Goal: Information Seeking & Learning: Learn about a topic

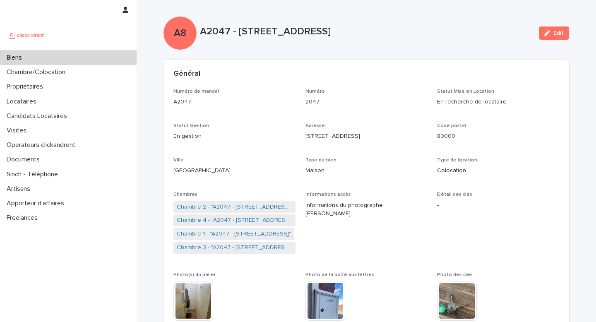
click at [52, 64] on div "Biens" at bounding box center [68, 58] width 137 height 14
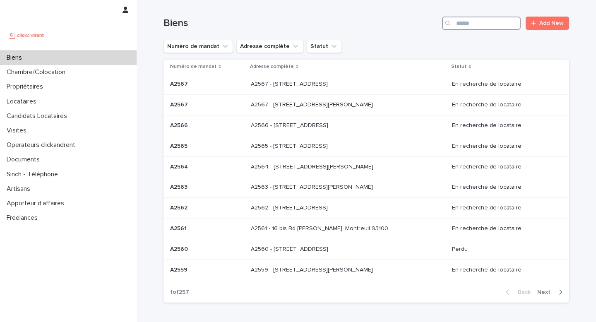
click at [462, 20] on input "Search" at bounding box center [481, 23] width 79 height 13
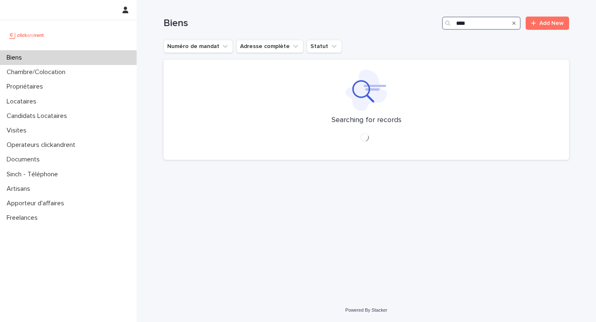
type input "*****"
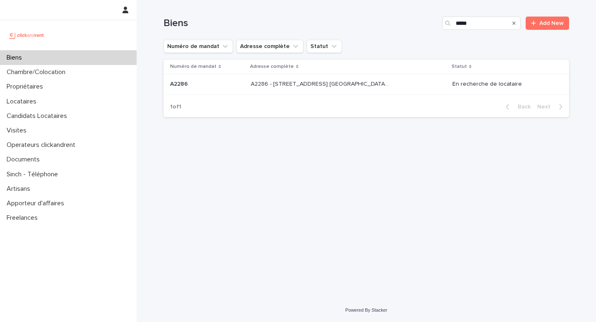
click at [356, 85] on p "A2286 - [STREET_ADDRESS] [GEOGRAPHIC_DATA], [GEOGRAPHIC_DATA] 93600" at bounding box center [321, 83] width 140 height 9
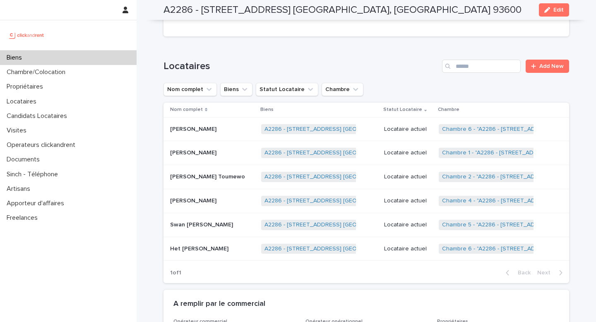
scroll to position [533, 0]
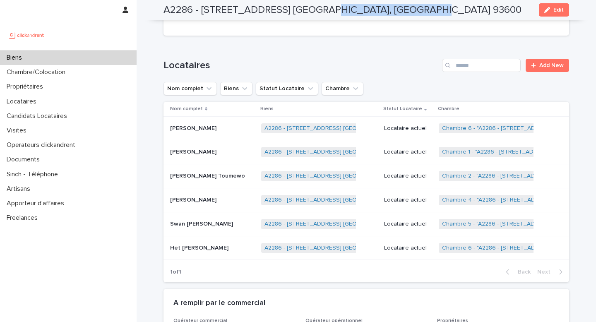
drag, startPoint x: 305, startPoint y: 11, endPoint x: 429, endPoint y: 9, distance: 123.8
click at [429, 9] on div "A2286 - [STREET_ADDRESS] [GEOGRAPHIC_DATA], [GEOGRAPHIC_DATA]-Bois 93600 Edit" at bounding box center [367, 10] width 406 height 20
copy h2 "Aulnay-sous-Bois 93600"
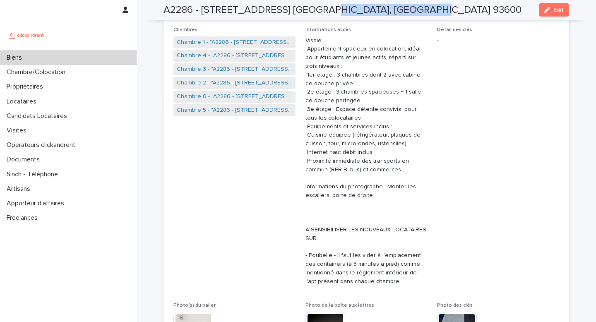
scroll to position [159, 0]
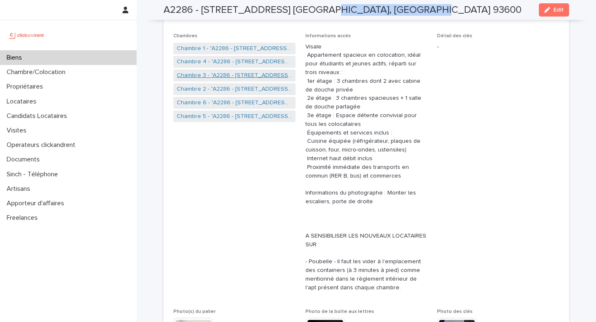
click at [227, 76] on link "Chambre 3 - "A2286 - [STREET_ADDRESS] [GEOGRAPHIC_DATA], [GEOGRAPHIC_DATA] 9360…" at bounding box center [235, 75] width 116 height 9
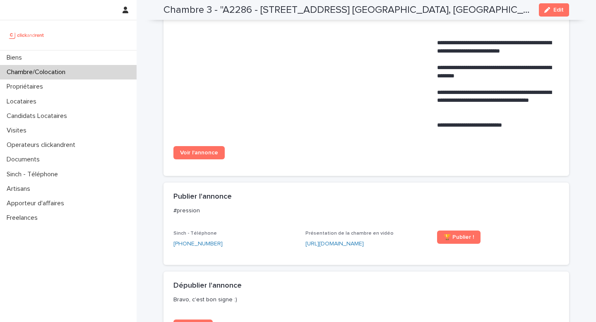
scroll to position [702, 0]
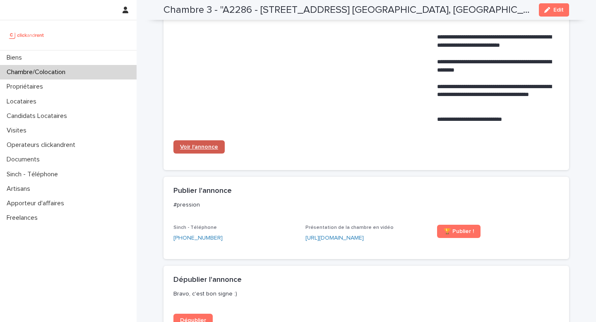
click at [201, 144] on span "Voir l'annonce" at bounding box center [199, 147] width 38 height 6
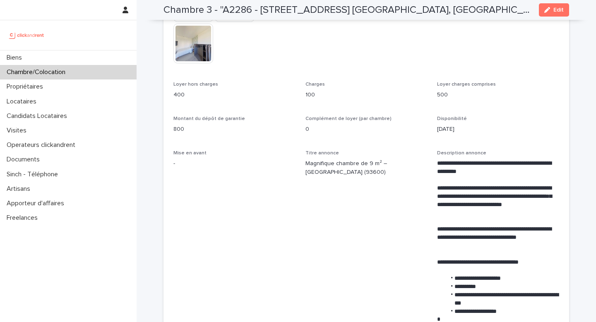
scroll to position [277, 0]
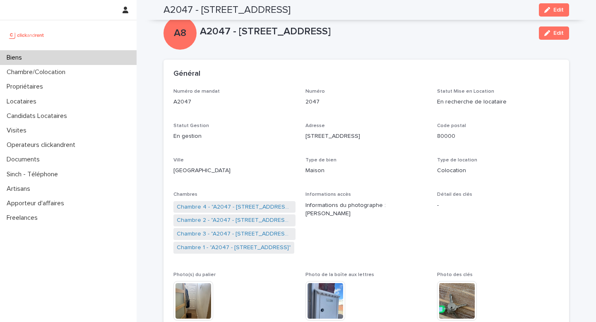
scroll to position [339, 0]
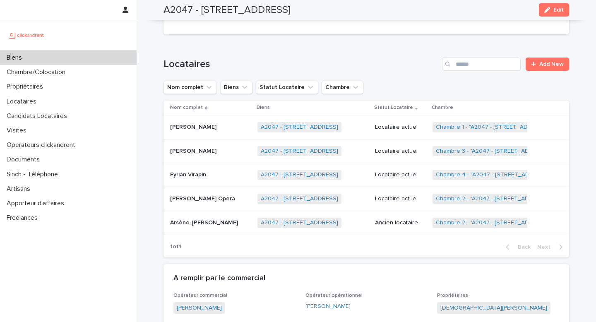
click at [55, 53] on div "Biens" at bounding box center [68, 58] width 137 height 14
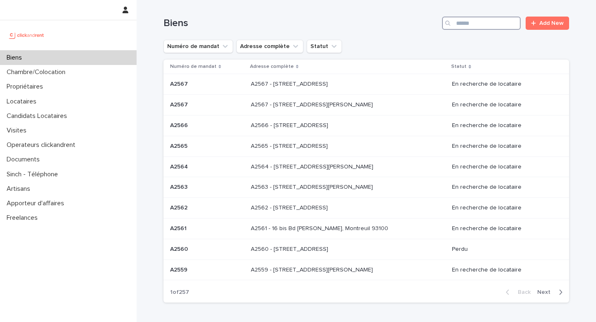
click at [470, 19] on input "Search" at bounding box center [481, 23] width 79 height 13
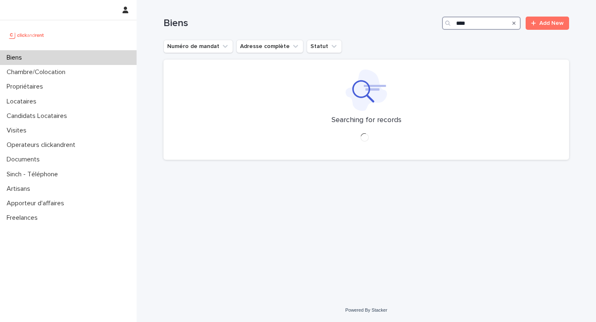
type input "*****"
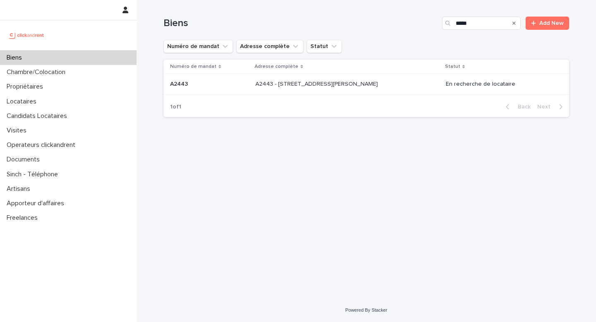
click at [360, 76] on td "A2443 - 18 place Georges Pompidou, Noisy-le-Grand 93160 A2443 - 18 place George…" at bounding box center [347, 84] width 190 height 21
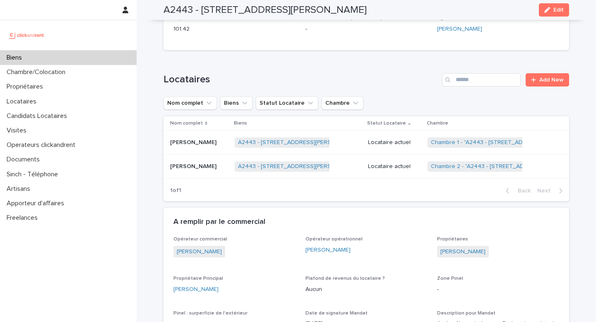
scroll to position [495, 0]
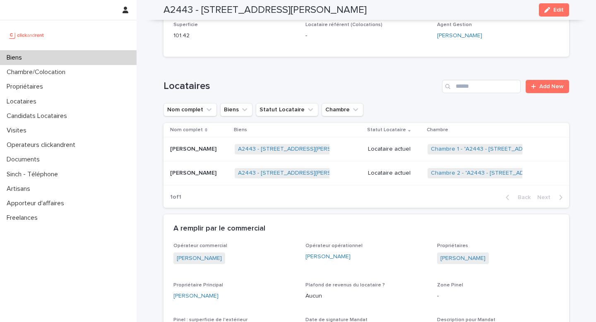
click at [390, 146] on p "Locataire actuel" at bounding box center [394, 149] width 53 height 7
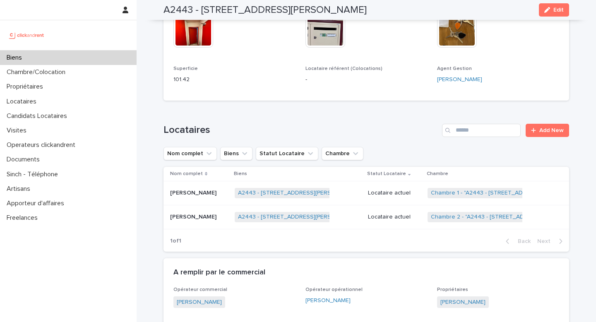
scroll to position [449, 0]
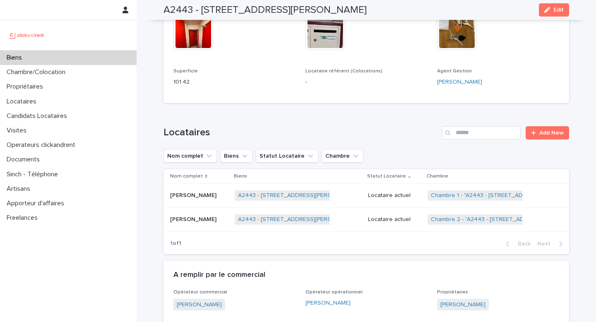
click at [390, 207] on td "Locataire actuel" at bounding box center [395, 219] width 60 height 24
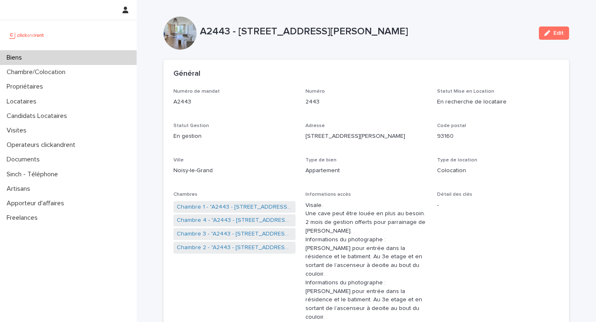
click at [58, 52] on div "Biens" at bounding box center [68, 58] width 137 height 14
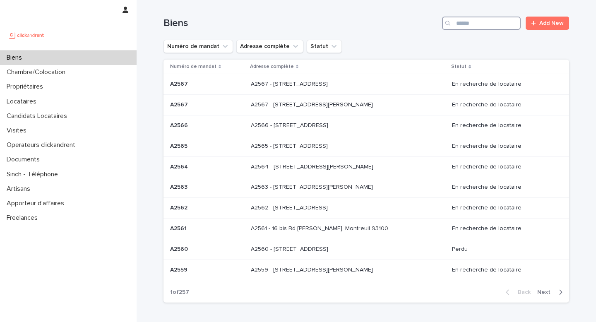
click at [465, 21] on input "Search" at bounding box center [481, 23] width 79 height 13
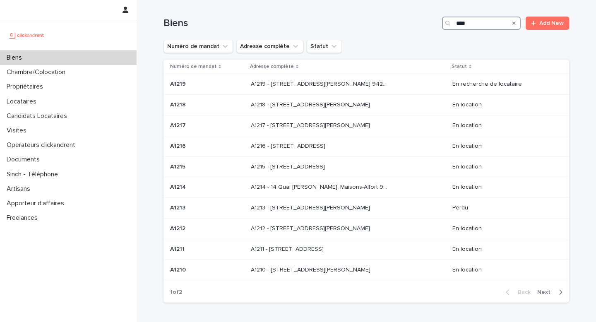
type input "*****"
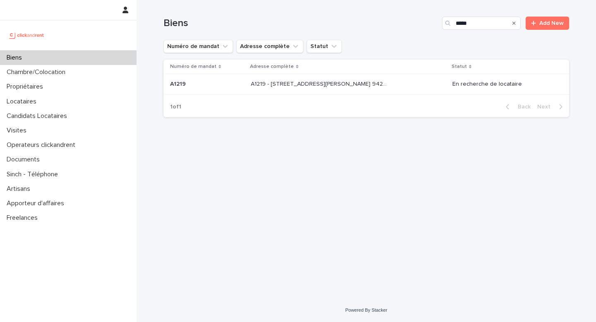
click at [375, 86] on p "A1219 - 32 avenue Jules Gravereaux, L'Haÿ-les-Roses 94240" at bounding box center [321, 83] width 140 height 9
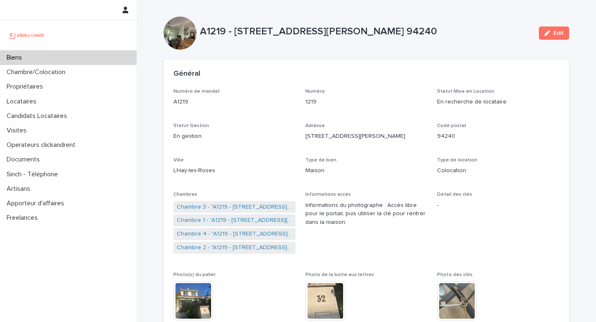
click at [50, 58] on div "Biens" at bounding box center [68, 58] width 137 height 14
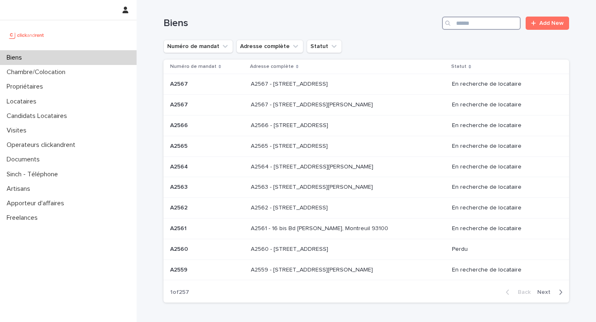
click at [490, 26] on input "Search" at bounding box center [481, 23] width 79 height 13
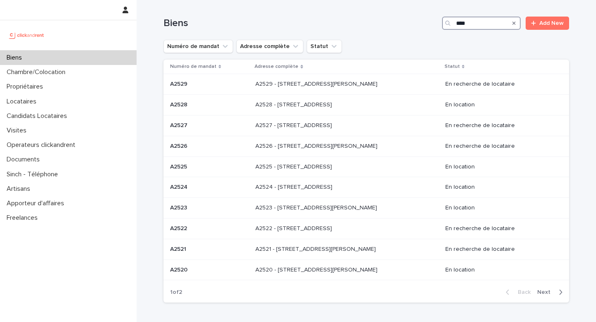
type input "*****"
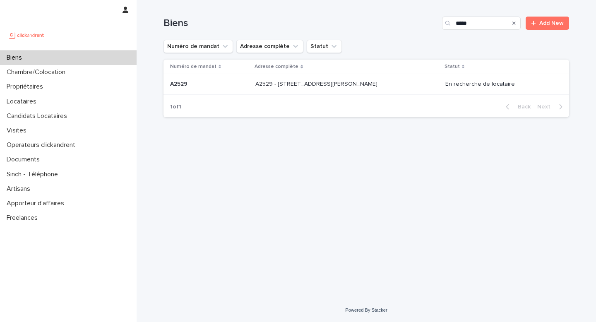
click at [363, 90] on div "A2529 - 14 rue Honoré de Balzac, Garges-lès-Gonesse 95140 A2529 - 14 rue Honoré…" at bounding box center [347, 84] width 183 height 14
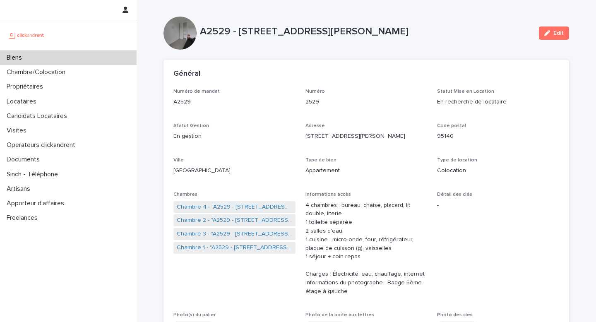
click at [98, 58] on div "Biens" at bounding box center [68, 58] width 137 height 14
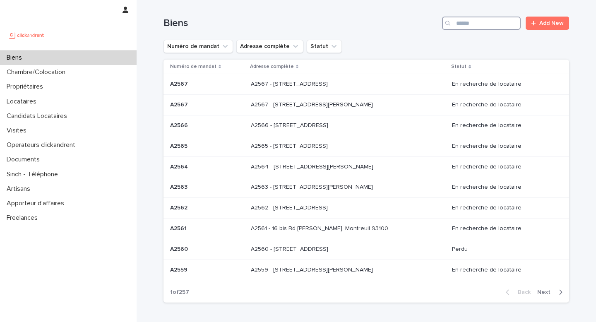
click at [489, 28] on input "Search" at bounding box center [481, 23] width 79 height 13
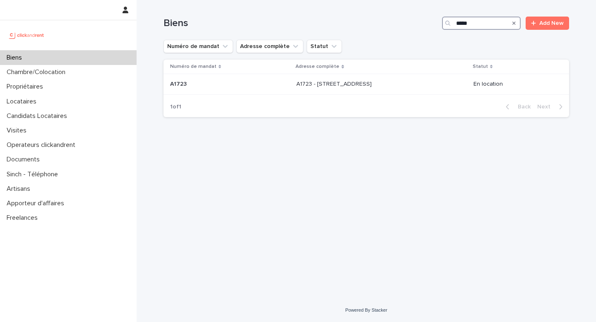
type input "*****"
click at [374, 85] on p "A1723 - 11 Rue de Grands Buissons, Nanterre 92000" at bounding box center [335, 83] width 77 height 9
click at [469, 27] on input "*****" at bounding box center [481, 23] width 79 height 13
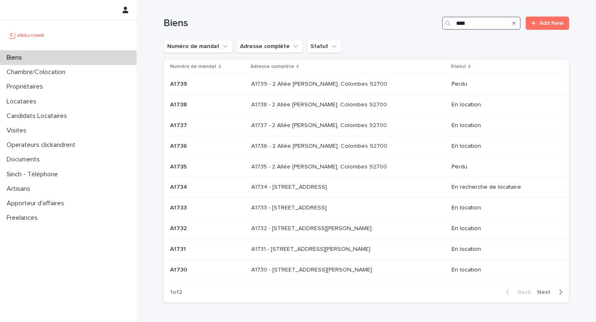
type input "*****"
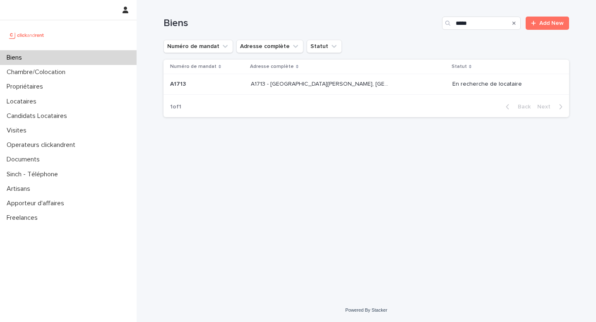
click at [368, 83] on p "A1713 - 29 Avenue Anatole France, Aulnay-Sous-Bois 93600" at bounding box center [321, 83] width 140 height 9
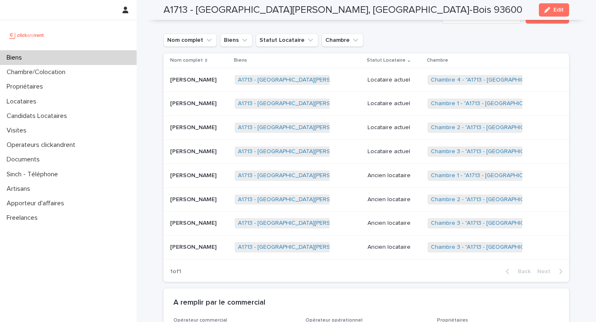
scroll to position [413, 0]
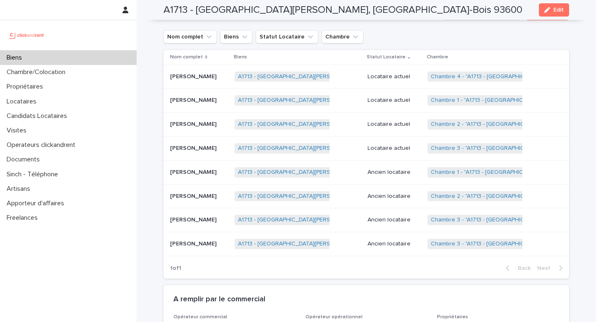
click at [395, 78] on p "Locataire actuel" at bounding box center [394, 76] width 53 height 7
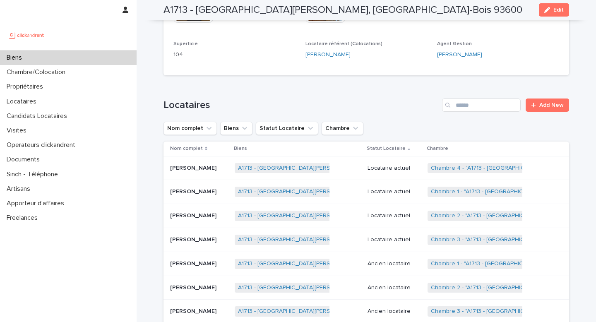
scroll to position [321, 0]
click at [405, 196] on p "Locataire actuel" at bounding box center [394, 192] width 53 height 7
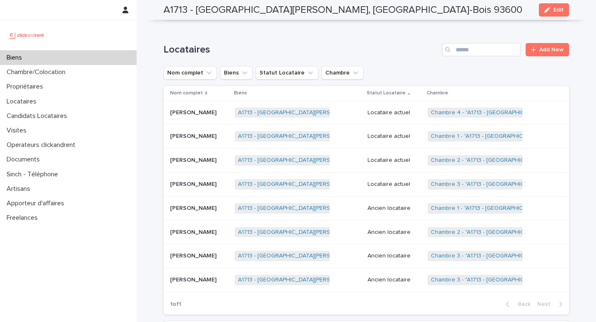
scroll to position [386, 0]
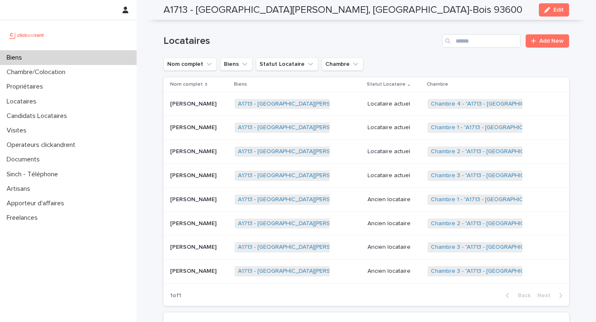
click at [409, 155] on p "Locataire actuel" at bounding box center [394, 151] width 53 height 7
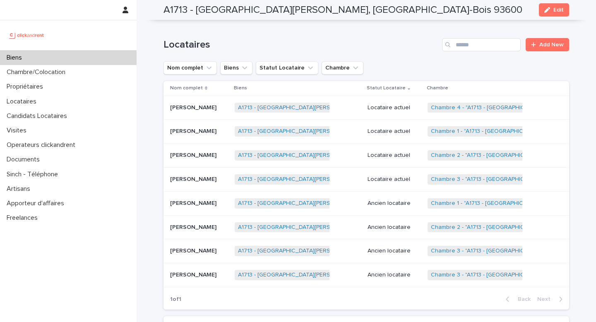
scroll to position [401, 0]
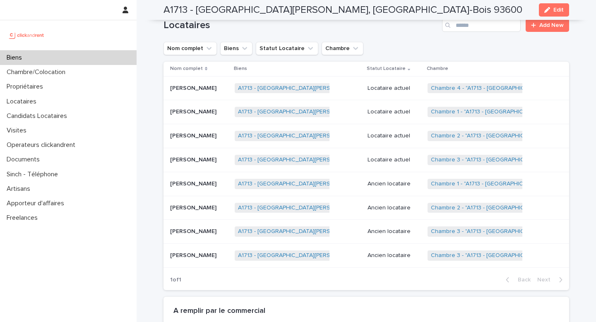
click at [403, 159] on p "Locataire actuel" at bounding box center [394, 160] width 53 height 7
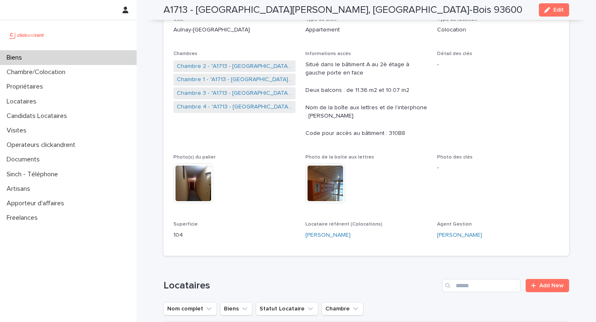
scroll to position [111, 0]
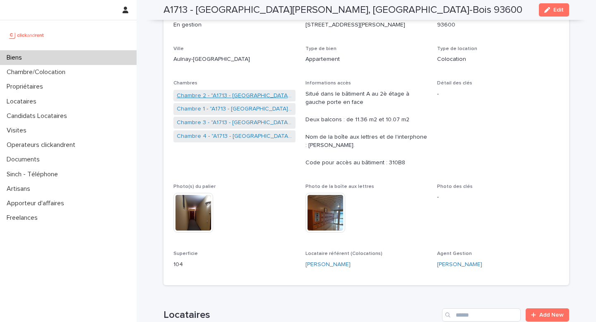
click at [227, 94] on link "Chambre 2 - "A1713 - 29 Avenue Anatole France, Aulnay-Sous-Bois 93600"" at bounding box center [235, 96] width 116 height 9
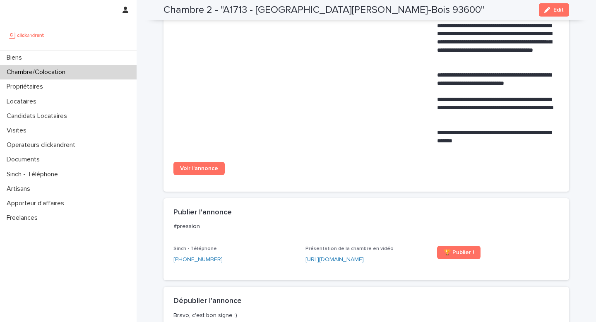
scroll to position [482, 0]
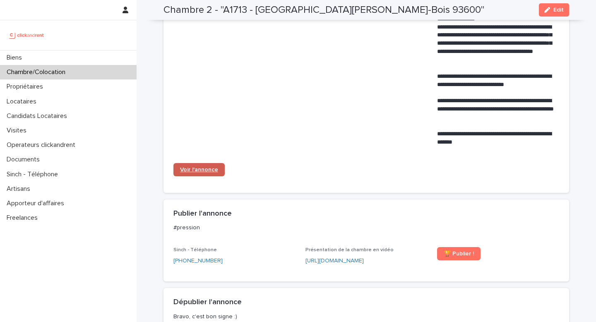
click at [205, 167] on span "Voir l'annonce" at bounding box center [199, 170] width 38 height 6
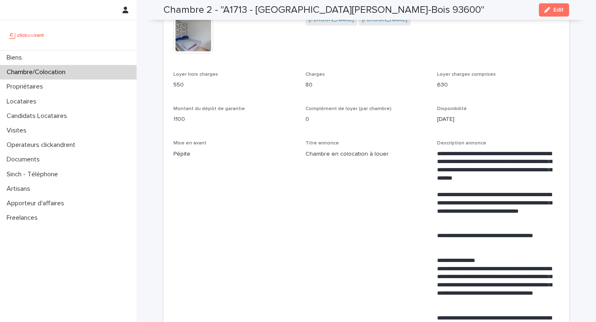
scroll to position [238, 0]
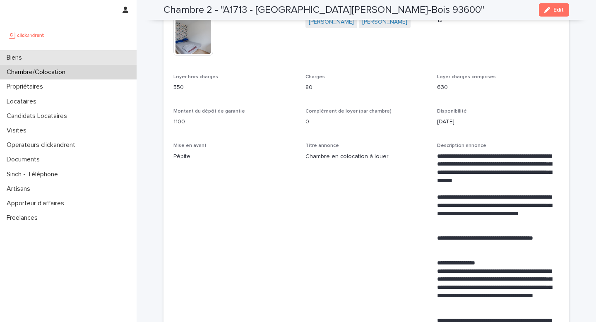
click at [96, 59] on div "Biens" at bounding box center [68, 58] width 137 height 14
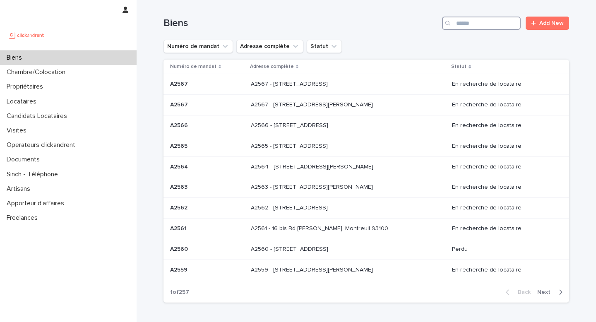
click at [493, 17] on input "Search" at bounding box center [481, 23] width 79 height 13
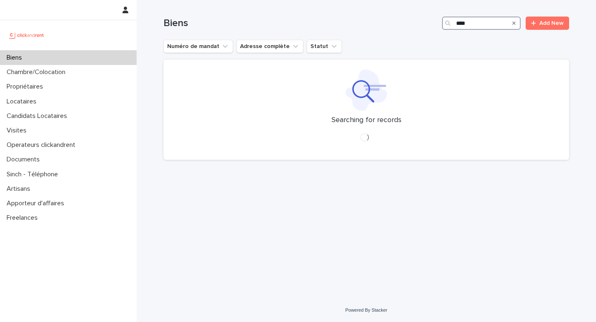
type input "*****"
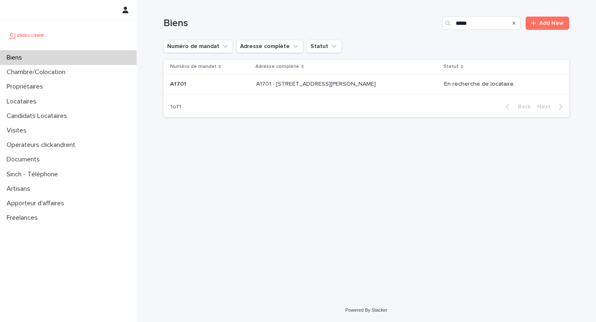
click at [373, 84] on p "A1701 - 7 bis boulevard Georges Michel, Corbeil-Essonnes 91100" at bounding box center [316, 83] width 121 height 9
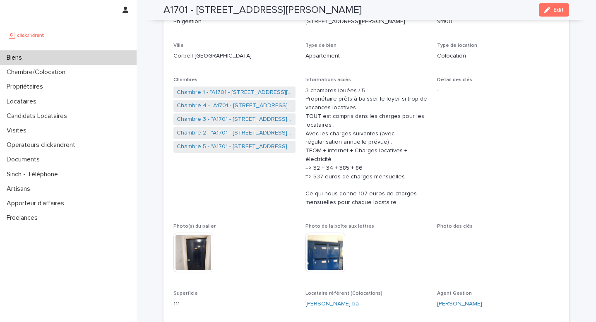
scroll to position [117, 0]
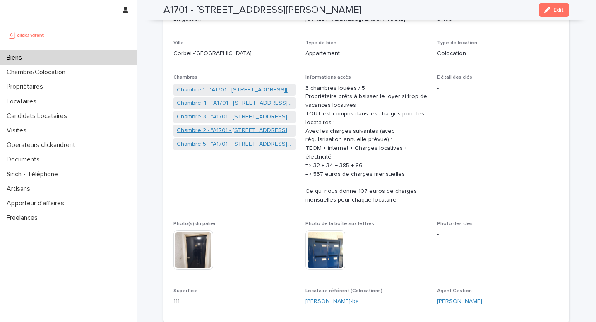
click at [233, 132] on link "Chambre 2 - "A1701 - 7 bis boulevard Georges Michel, Corbeil-Essonnes 91100"" at bounding box center [235, 130] width 116 height 9
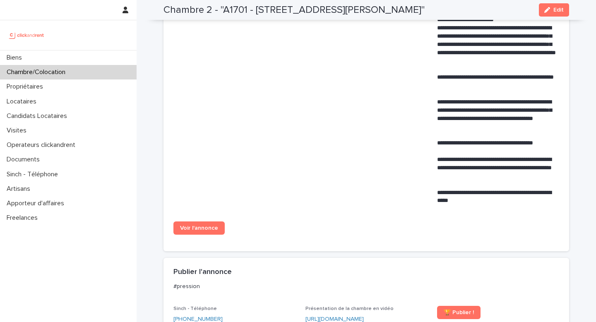
scroll to position [505, 0]
click at [196, 231] on span "Voir l'annonce" at bounding box center [199, 228] width 38 height 6
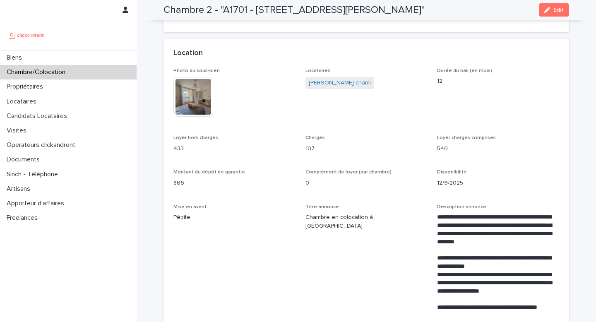
scroll to position [157, 0]
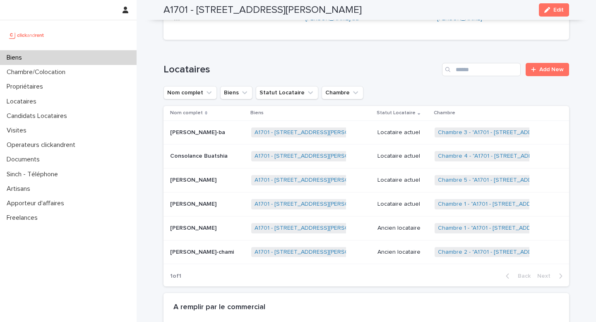
scroll to position [398, 0]
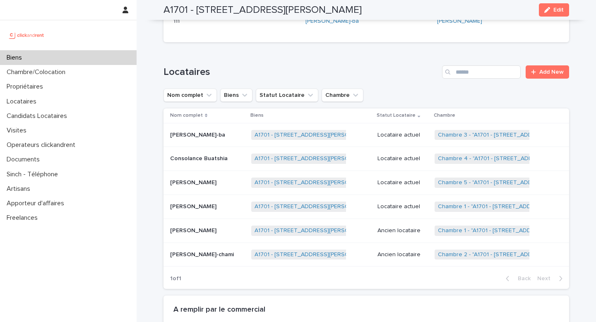
click at [119, 53] on div "Biens" at bounding box center [68, 58] width 137 height 14
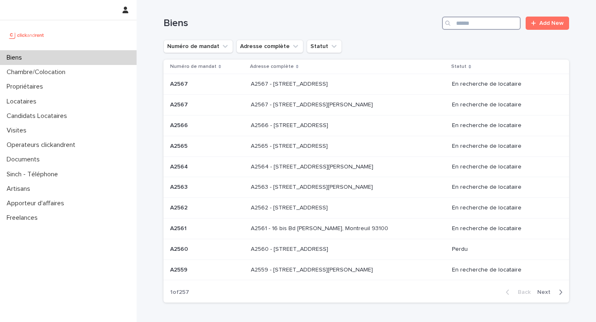
click at [478, 19] on input "Search" at bounding box center [481, 23] width 79 height 13
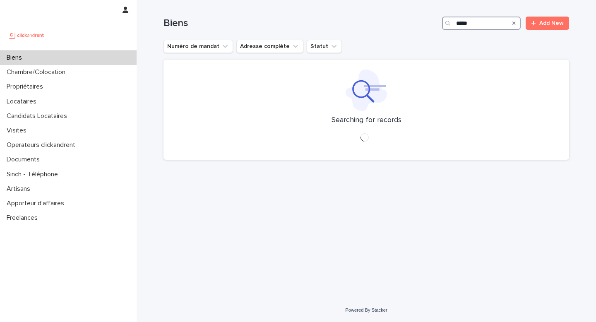
type input "*****"
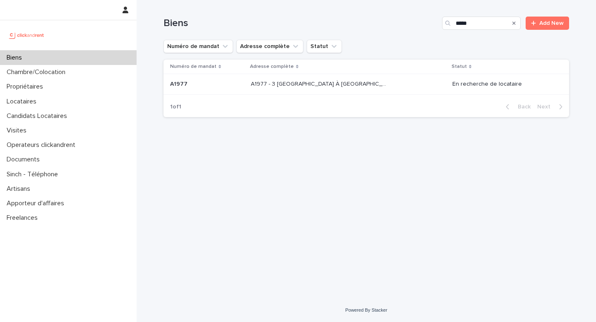
click at [381, 90] on div "A1977 - 3 Square de la Valse À Mille Temps, Évry-Courcouronnes 91080 A1977 - 3 …" at bounding box center [348, 84] width 195 height 14
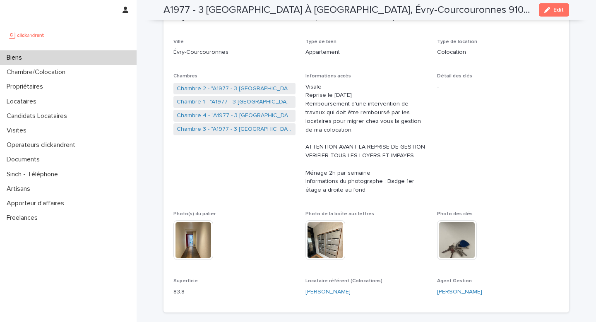
scroll to position [120, 0]
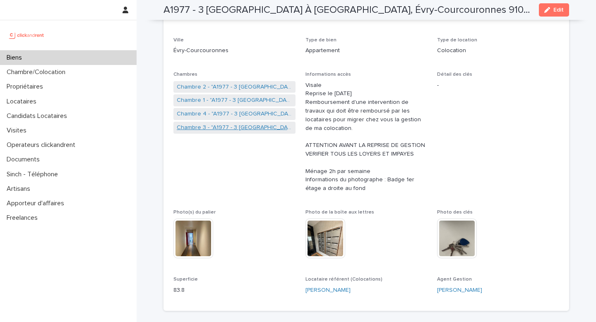
click at [242, 128] on link "Chambre 3 - "A1977 - 3 Square de la Valse À Mille Temps, Évry-Courcouronnes 910…" at bounding box center [235, 127] width 116 height 9
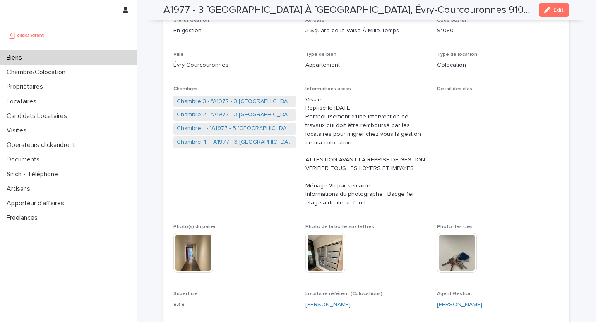
scroll to position [104, 0]
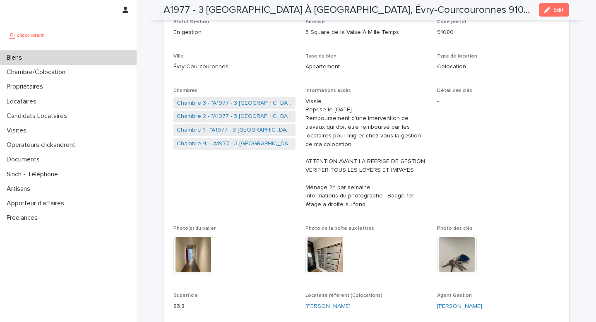
click at [224, 141] on link "Chambre 4 - "A1977 - 3 Square de la Valse À Mille Temps, Évry-Courcouronnes 910…" at bounding box center [235, 144] width 116 height 9
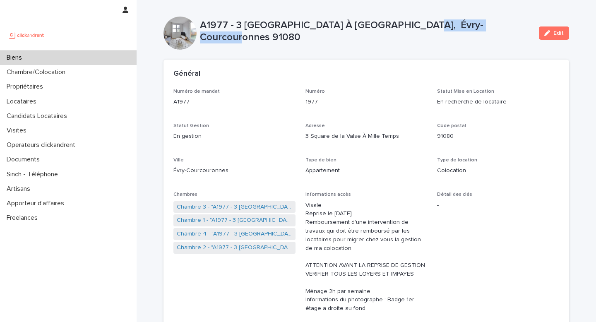
drag, startPoint x: 398, startPoint y: 31, endPoint x: 488, endPoint y: 33, distance: 90.7
click at [488, 34] on p "A1977 - 3 Square de la Valse À Mille Temps, Évry-Courcouronnes 91080" at bounding box center [366, 31] width 333 height 24
copy p "Évry-Courcouronnes"
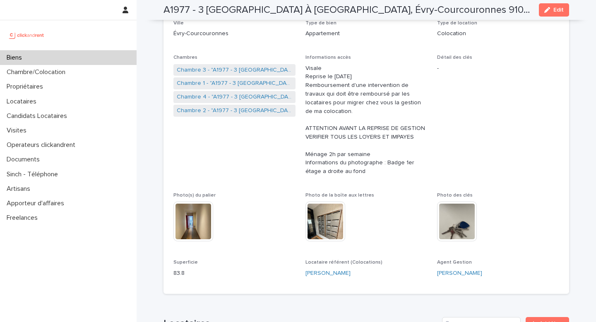
scroll to position [137, 0]
click at [239, 68] on link "Chambre 3 - "A1977 - 3 Square de la Valse À Mille Temps, Évry-Courcouronnes 910…" at bounding box center [235, 69] width 116 height 9
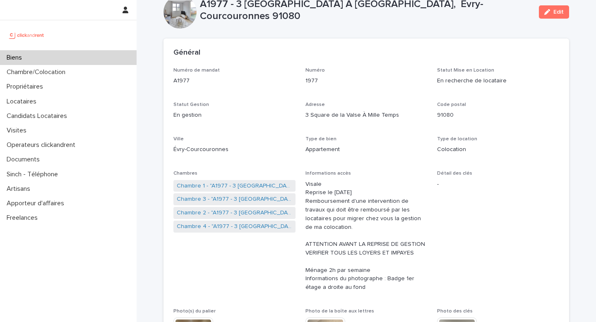
scroll to position [26, 0]
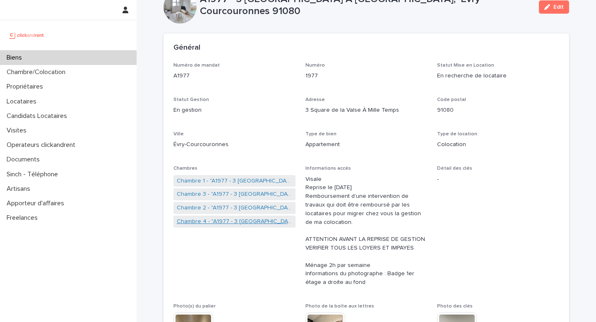
click at [228, 220] on link "Chambre 4 - "A1977 - 3 Square de la Valse À Mille Temps, Évry-Courcouronnes 910…" at bounding box center [235, 221] width 116 height 9
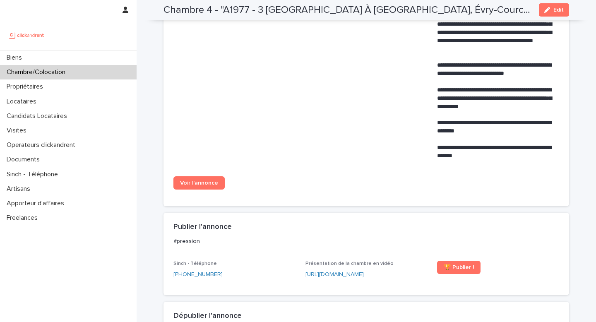
scroll to position [459, 0]
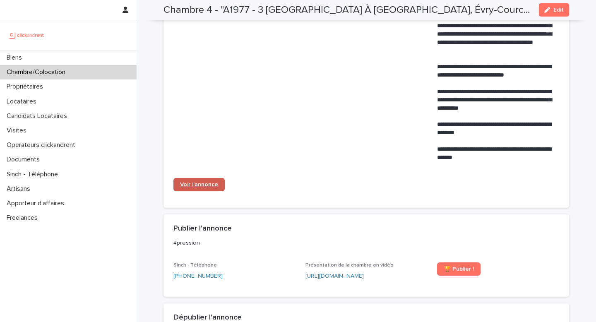
click at [206, 182] on span "Voir l'annonce" at bounding box center [199, 185] width 38 height 6
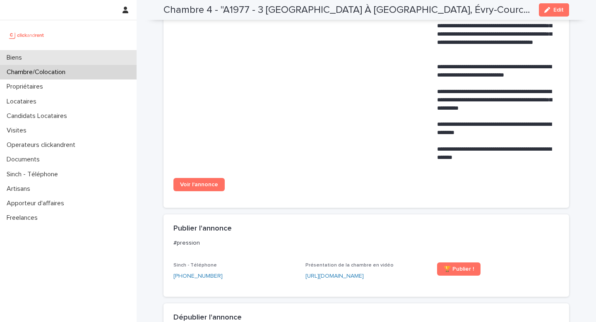
click at [96, 58] on div "Biens" at bounding box center [68, 58] width 137 height 14
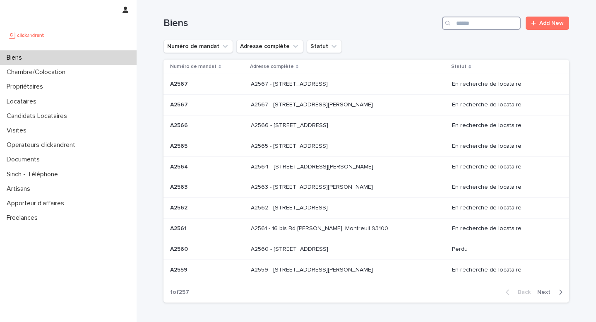
click at [468, 22] on input "Search" at bounding box center [481, 23] width 79 height 13
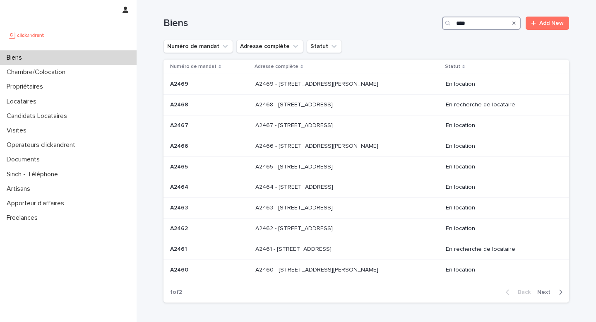
type input "*****"
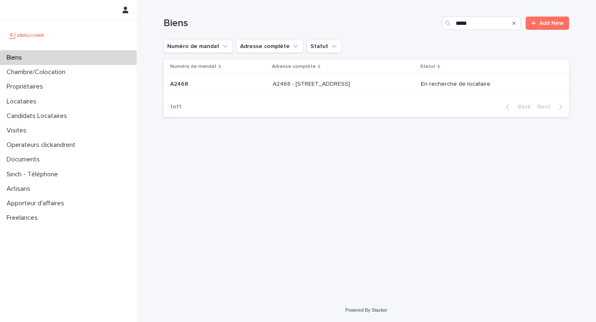
click at [364, 89] on div "A2468 - 19 Avenue Nationale, Massy 91300 A2468 - 19 Avenue Nationale, Massy 913…" at bounding box center [344, 84] width 142 height 14
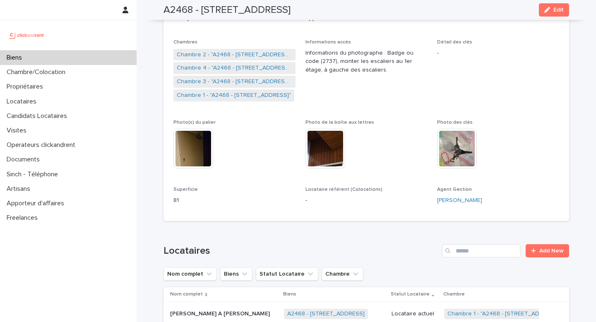
scroll to position [145, 0]
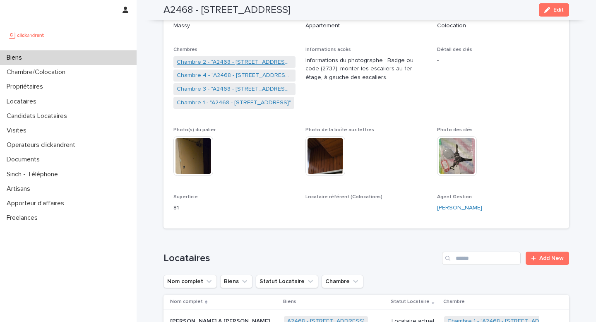
click at [235, 59] on link "Chambre 2 - "A2468 - 19 Avenue Nationale, Massy 91300"" at bounding box center [235, 62] width 116 height 9
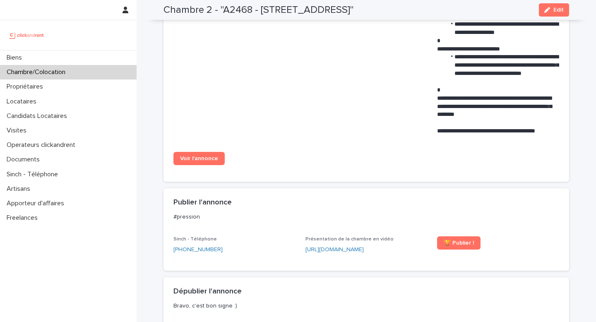
scroll to position [646, 0]
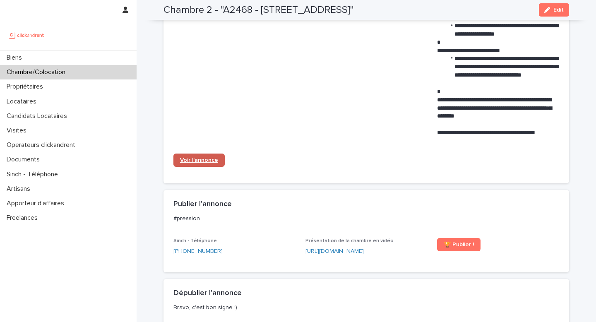
click at [207, 156] on link "Voir l'annonce" at bounding box center [199, 160] width 51 height 13
